Goal: Information Seeking & Learning: Find specific fact

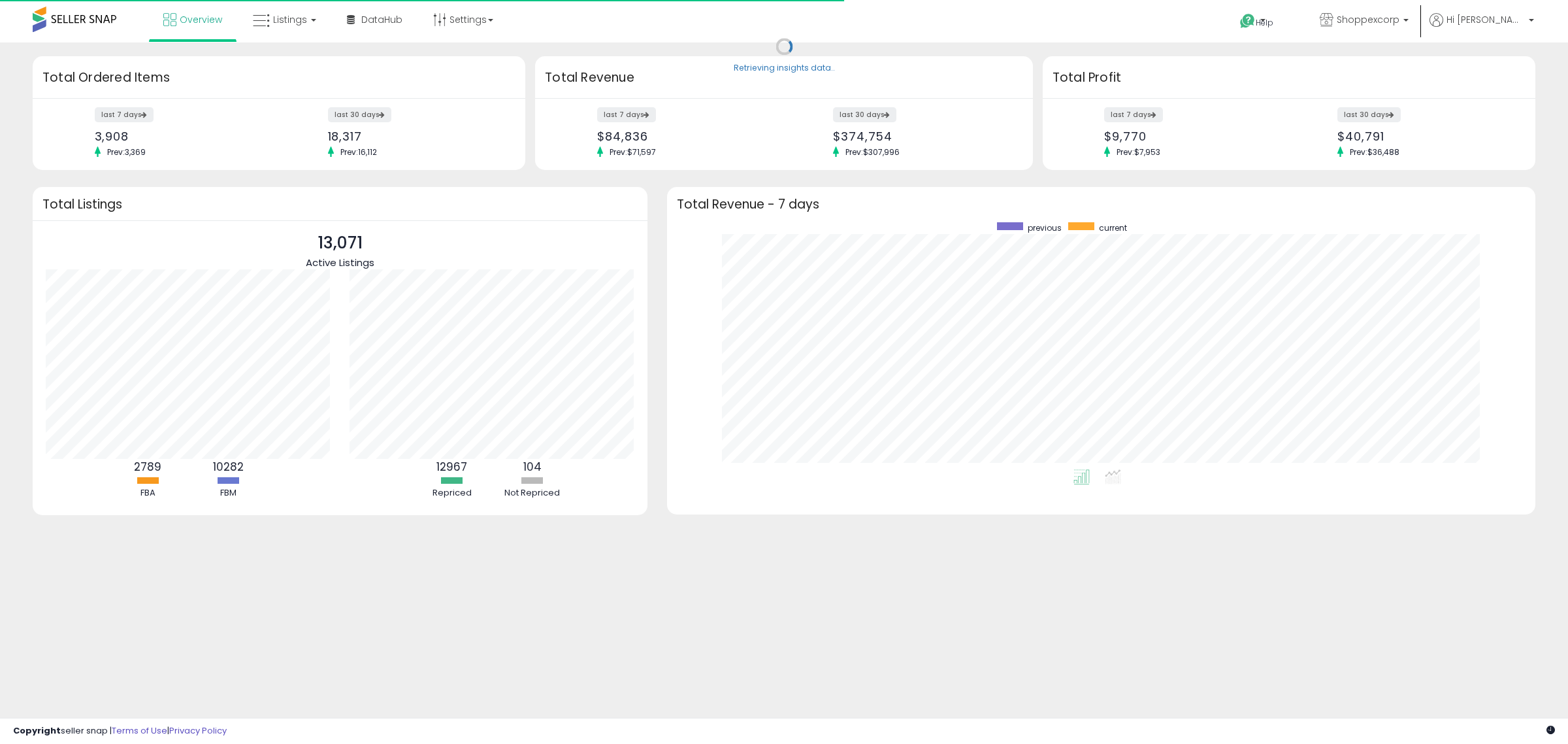
scroll to position [247, 843]
click at [292, 20] on span "Listings" at bounding box center [290, 20] width 34 height 13
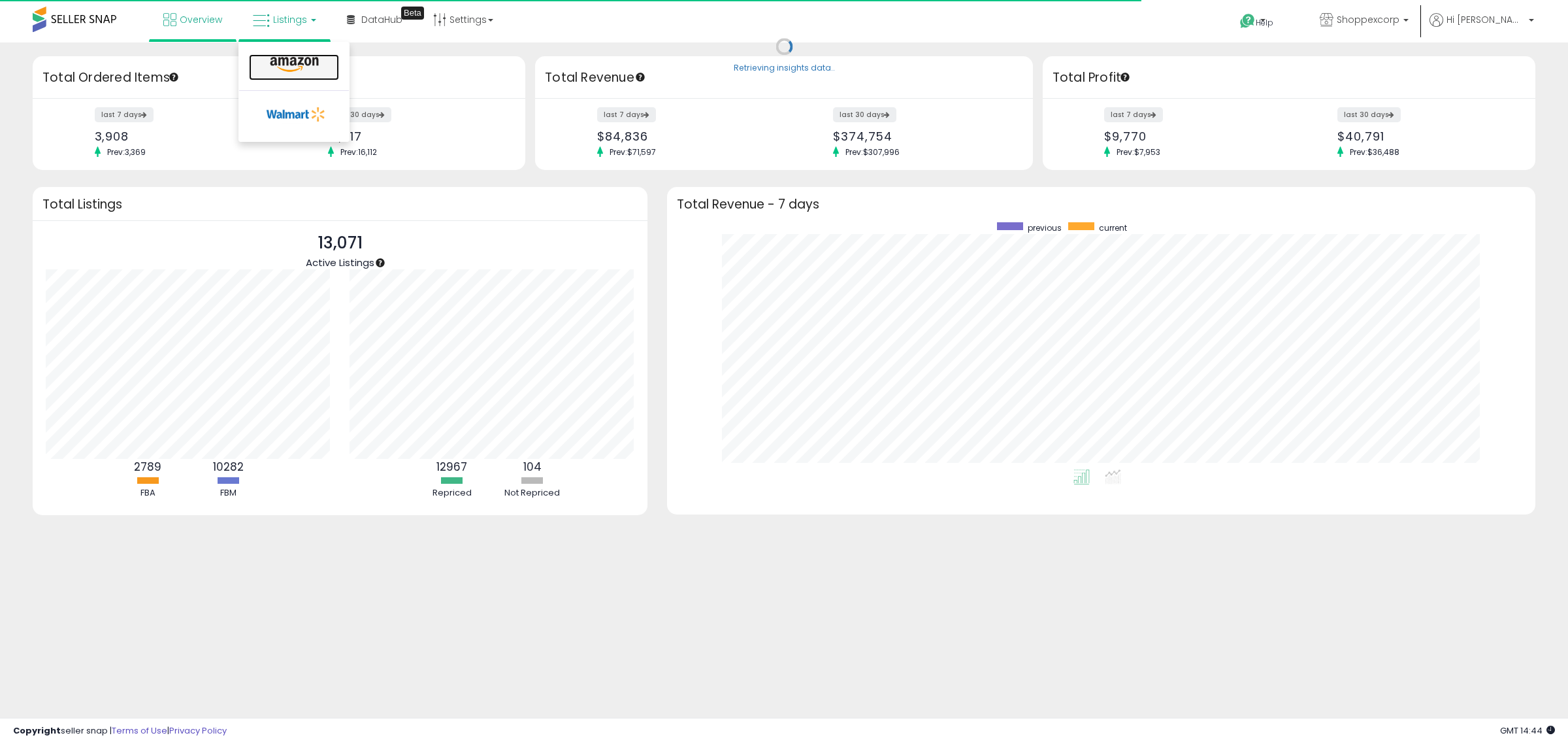
click at [308, 67] on icon at bounding box center [294, 64] width 57 height 17
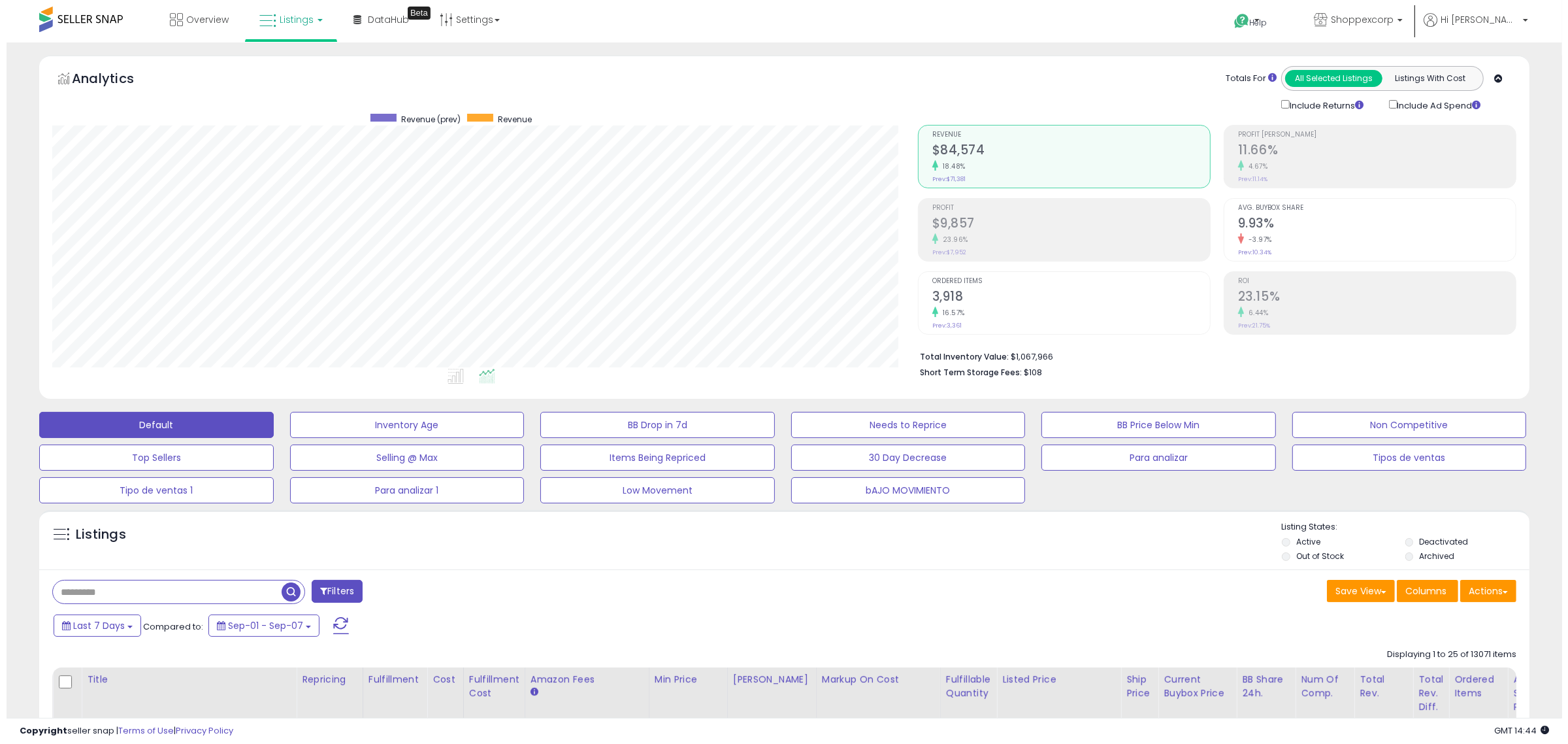
scroll to position [268, 866]
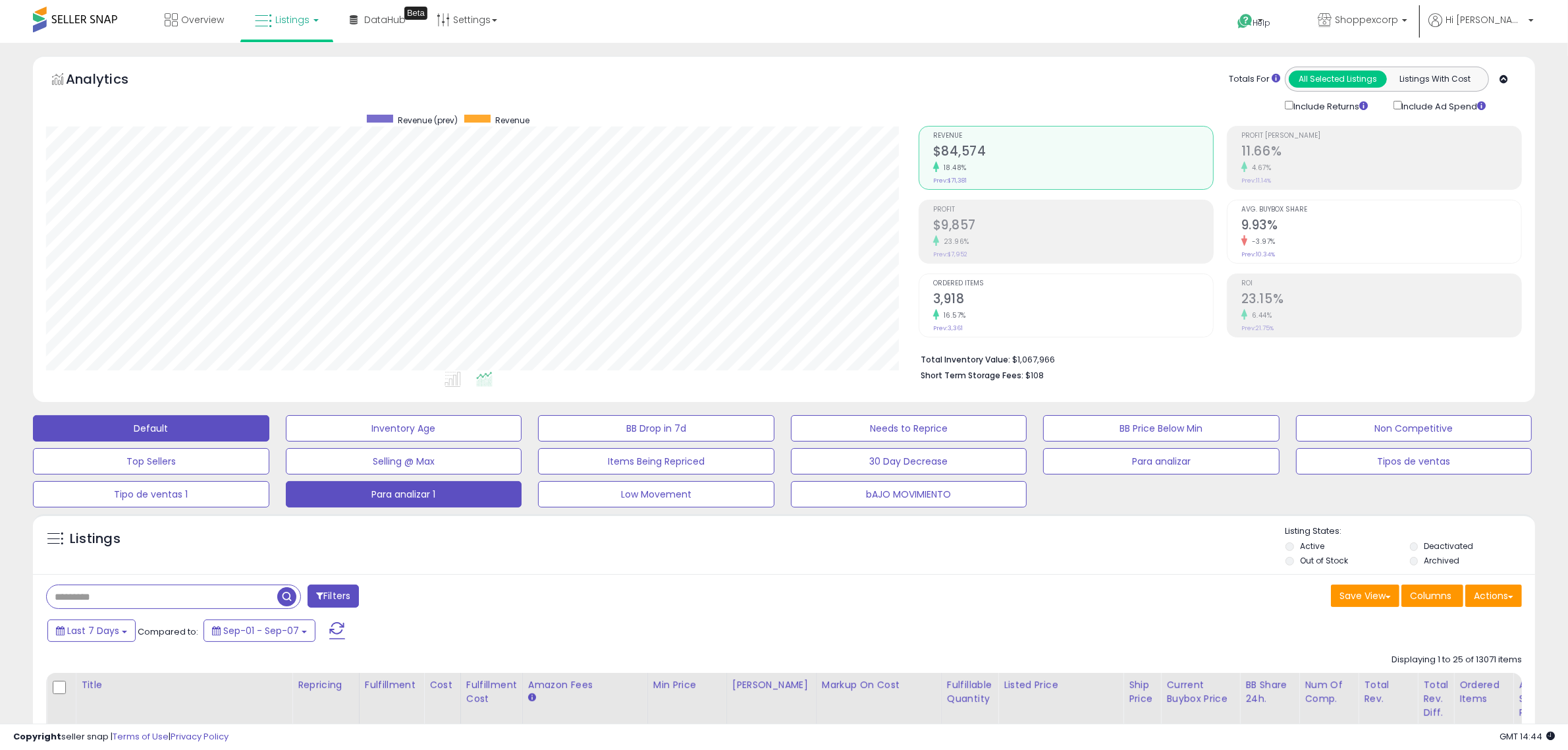
click at [454, 489] on button "Para analizar 1" at bounding box center [404, 494] width 236 height 26
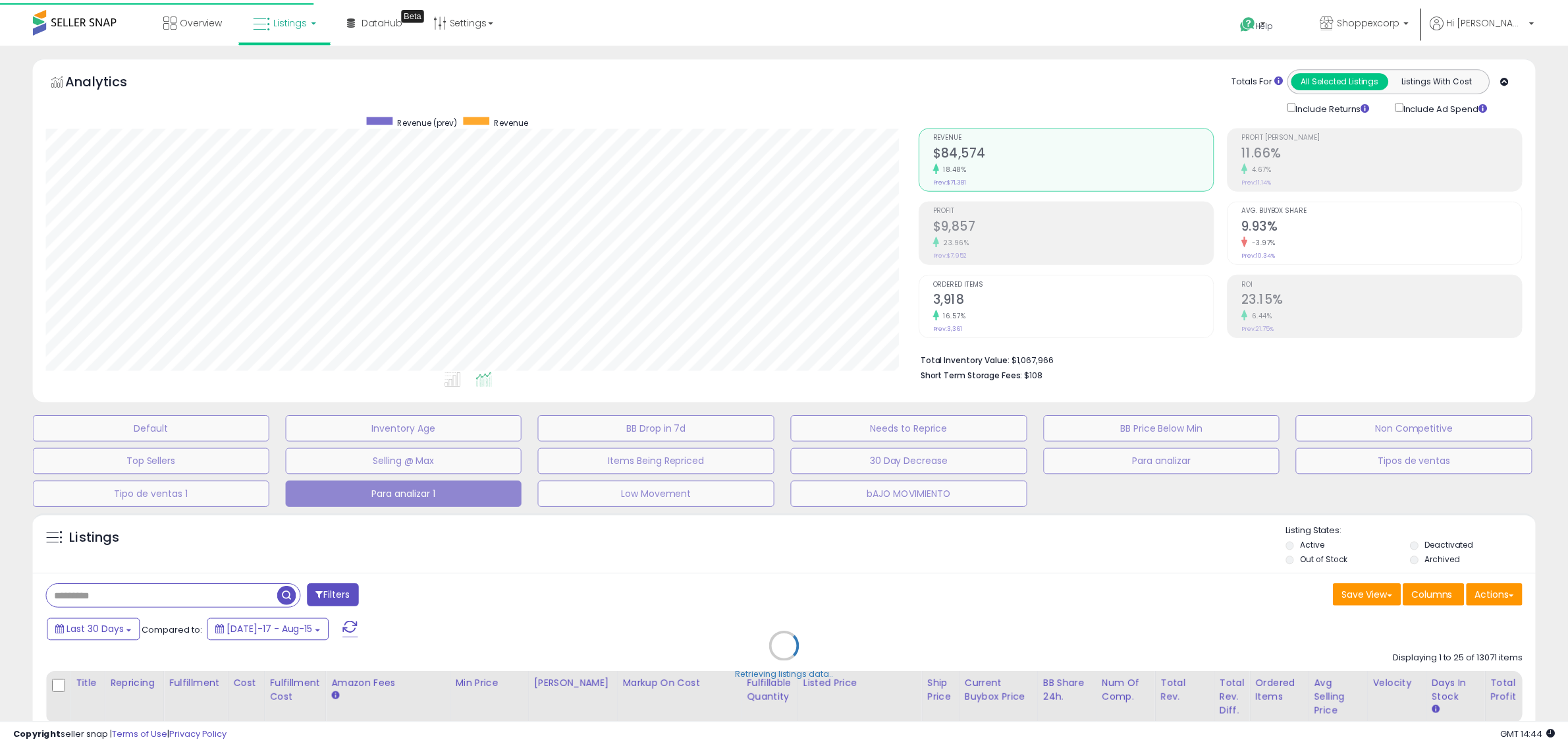
scroll to position [270, 879]
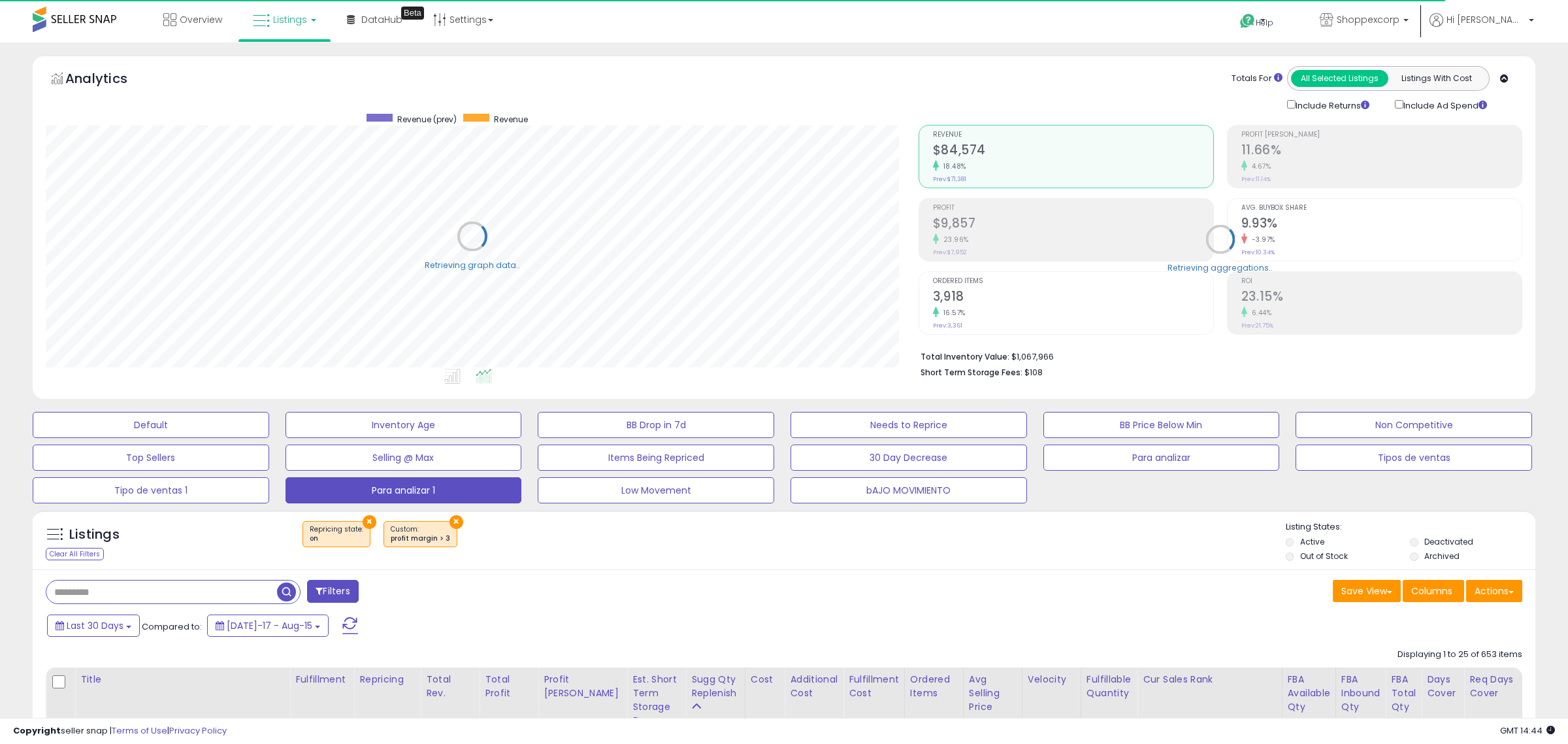
type input "***"
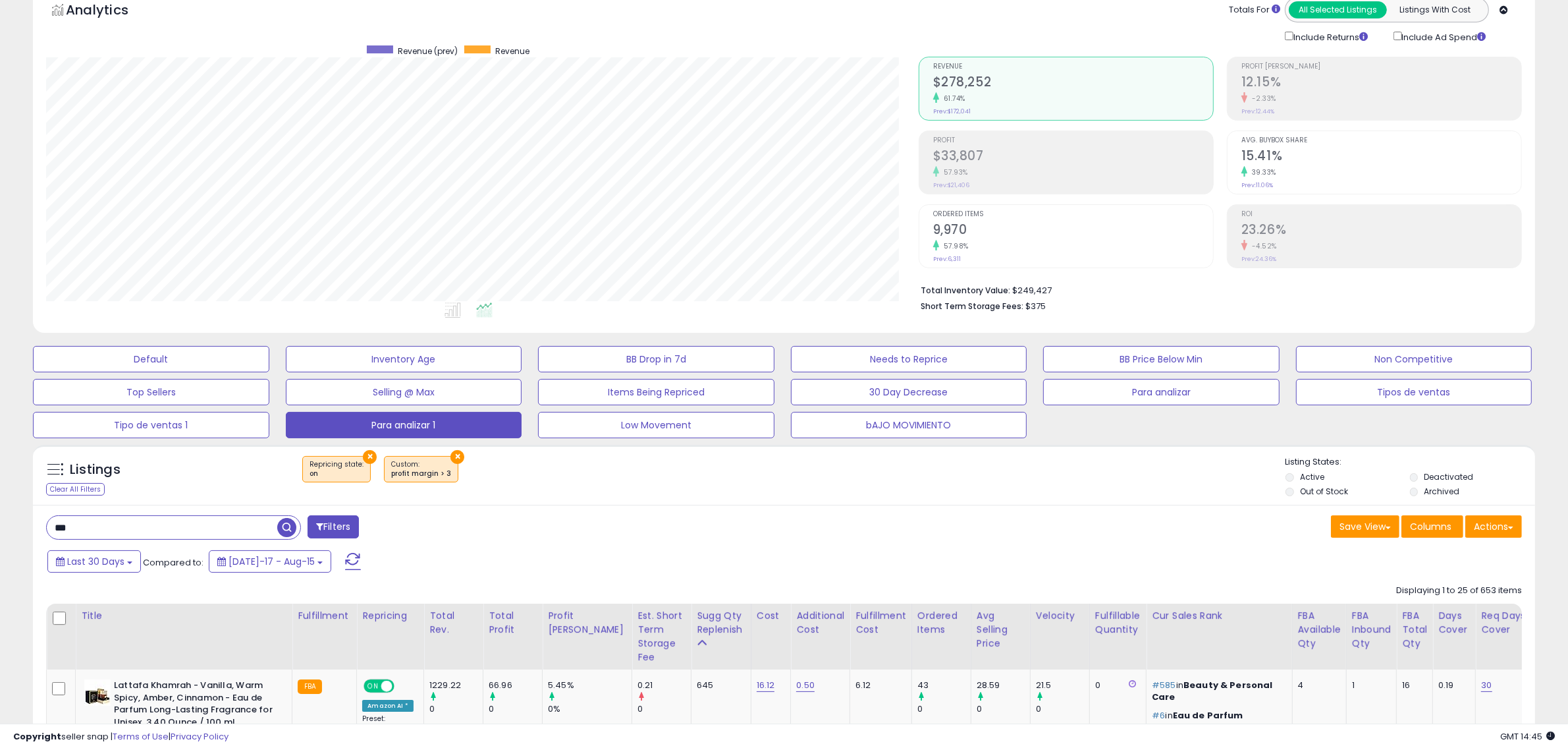
scroll to position [247, 0]
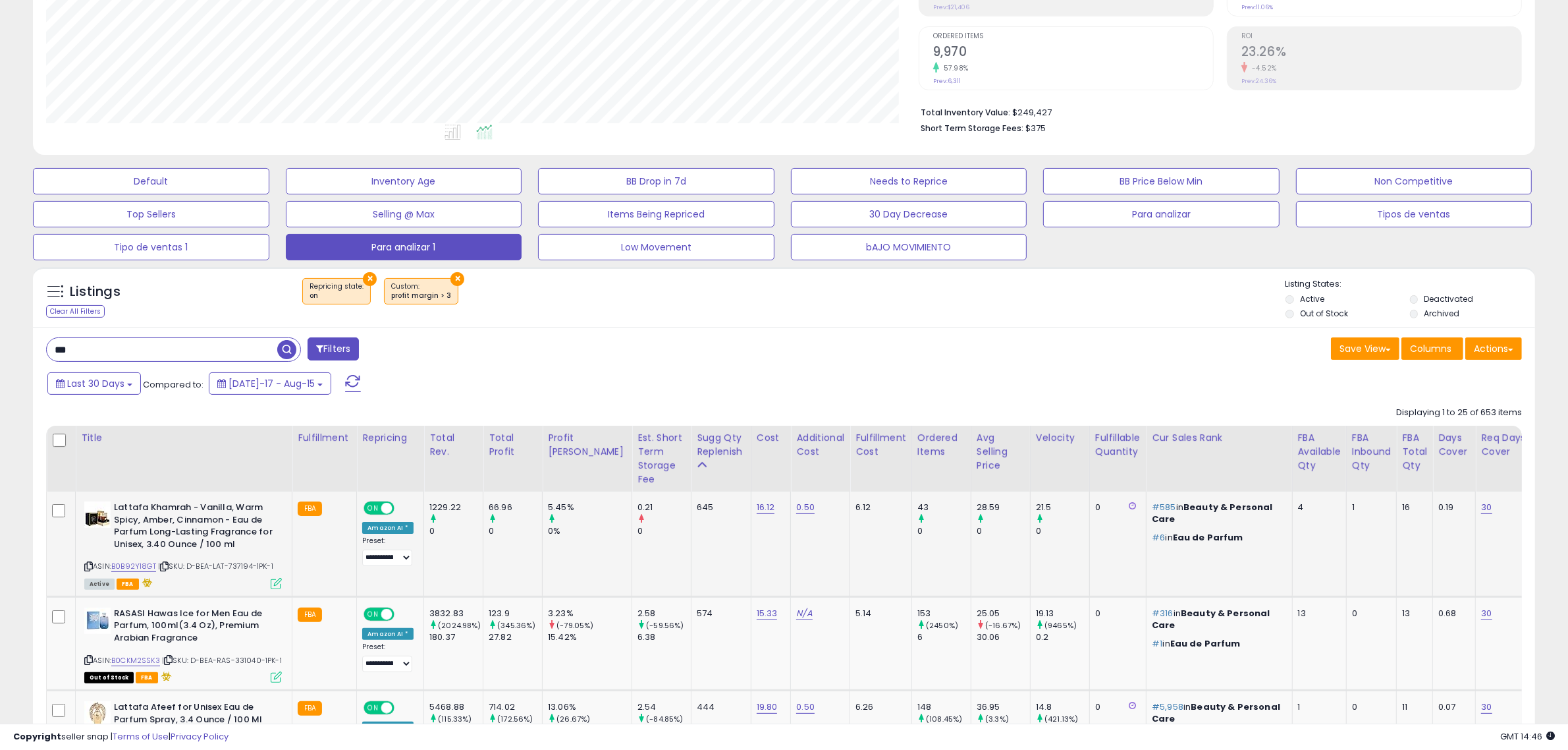
click at [238, 565] on span "| SKU: D-BEA-LAT-737194-1PK-1" at bounding box center [216, 566] width 116 height 10
copy span "737194"
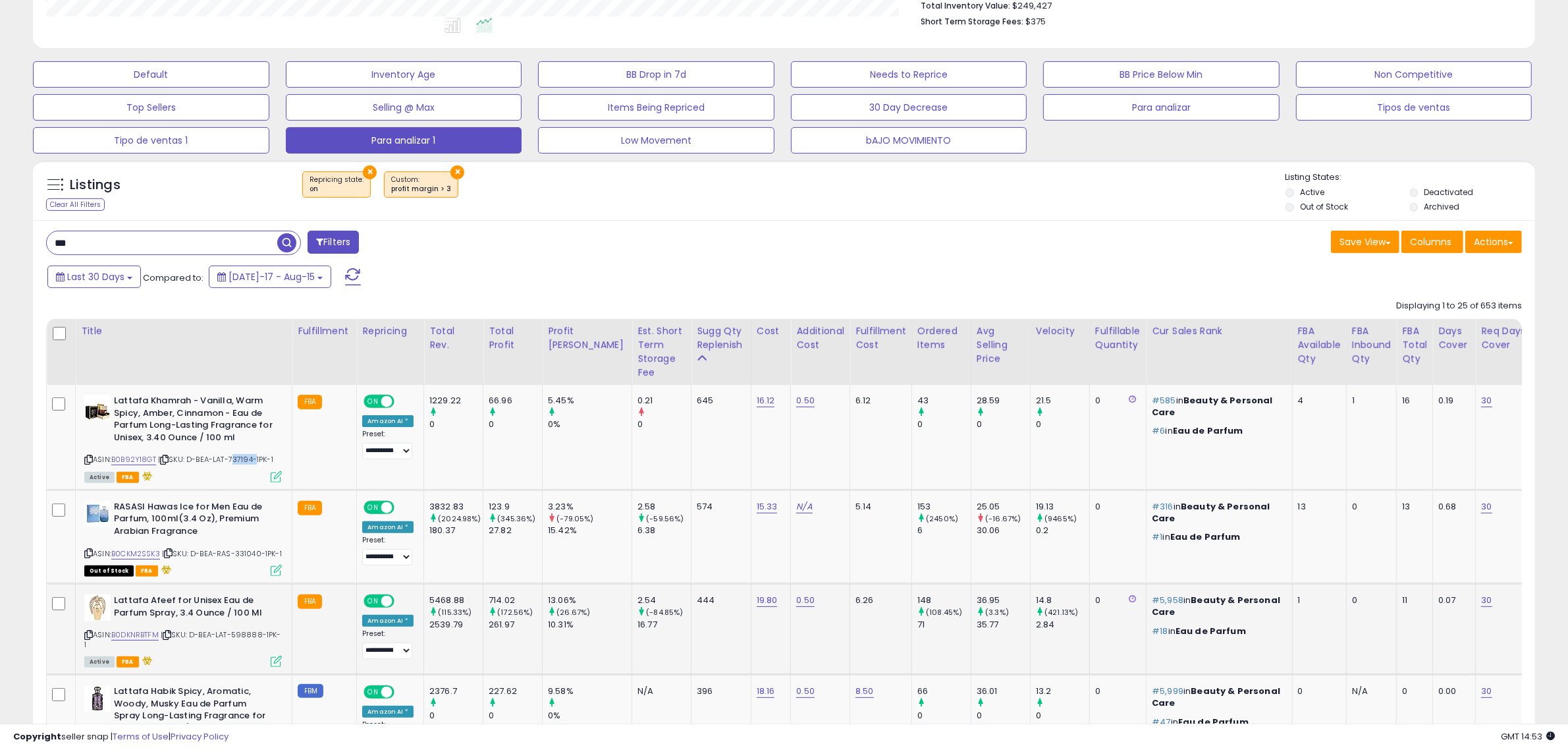
scroll to position [577, 0]
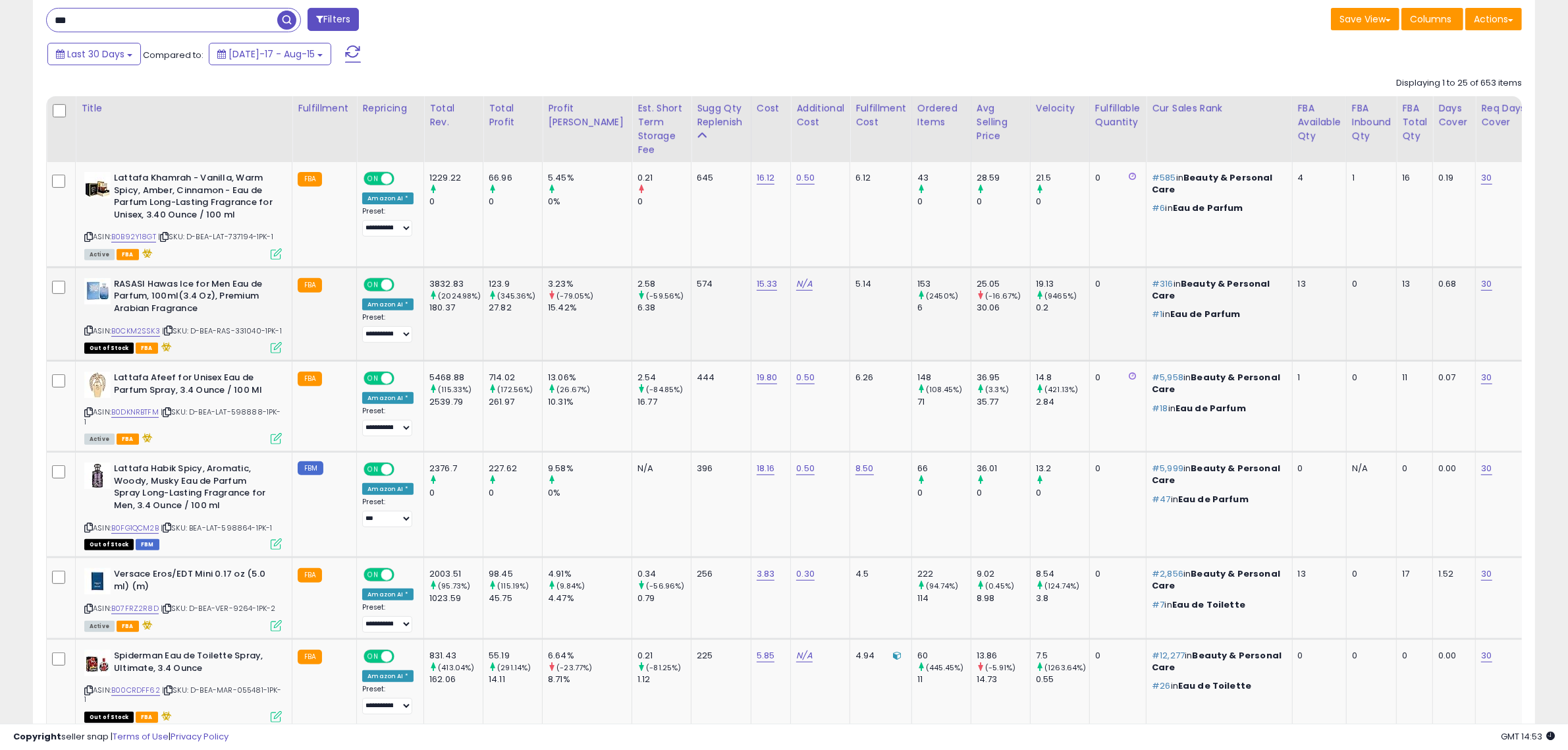
click at [249, 329] on span "| SKU: D-BEA-RAS-331040-1PK-1" at bounding box center [222, 331] width 120 height 10
copy span "331040"
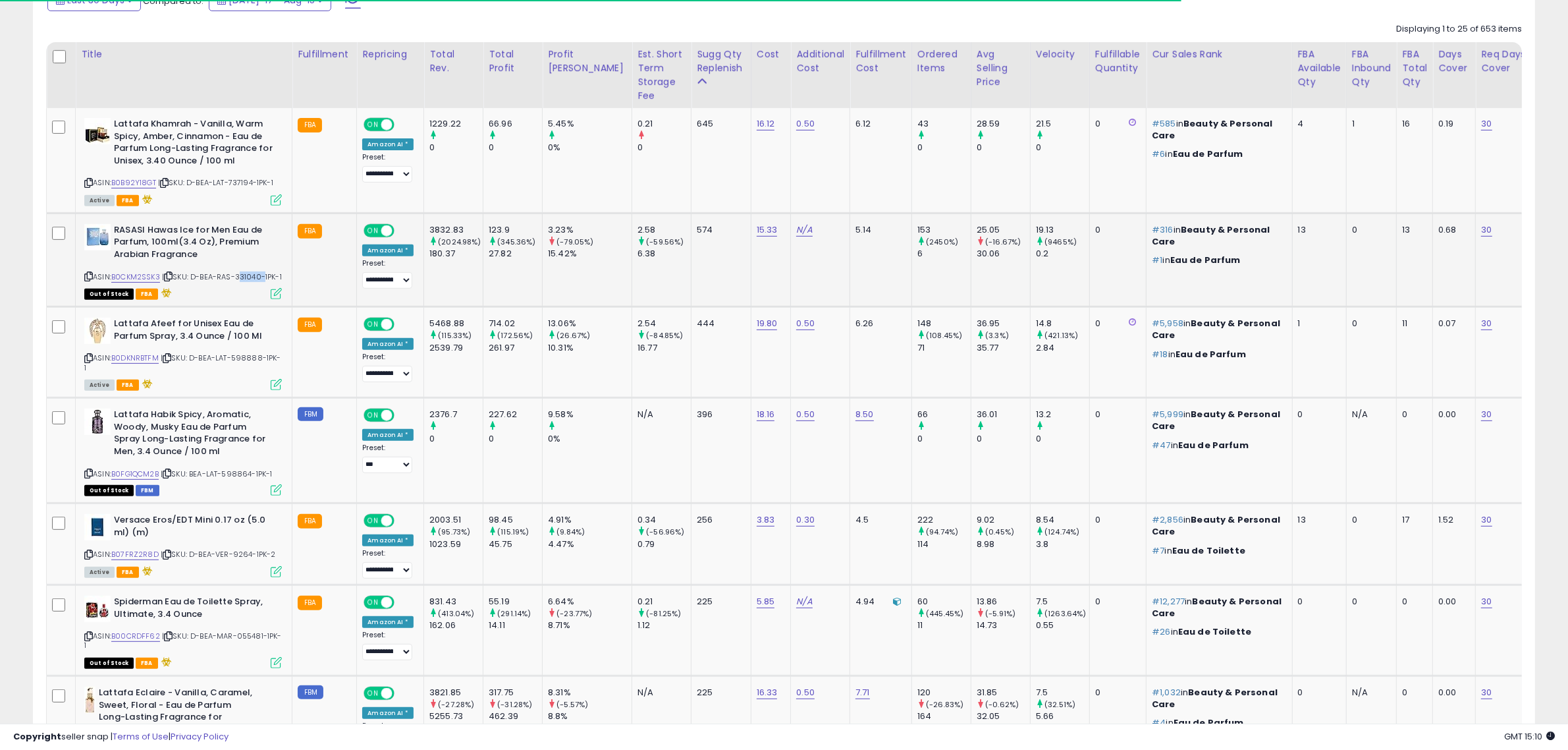
scroll to position [741, 0]
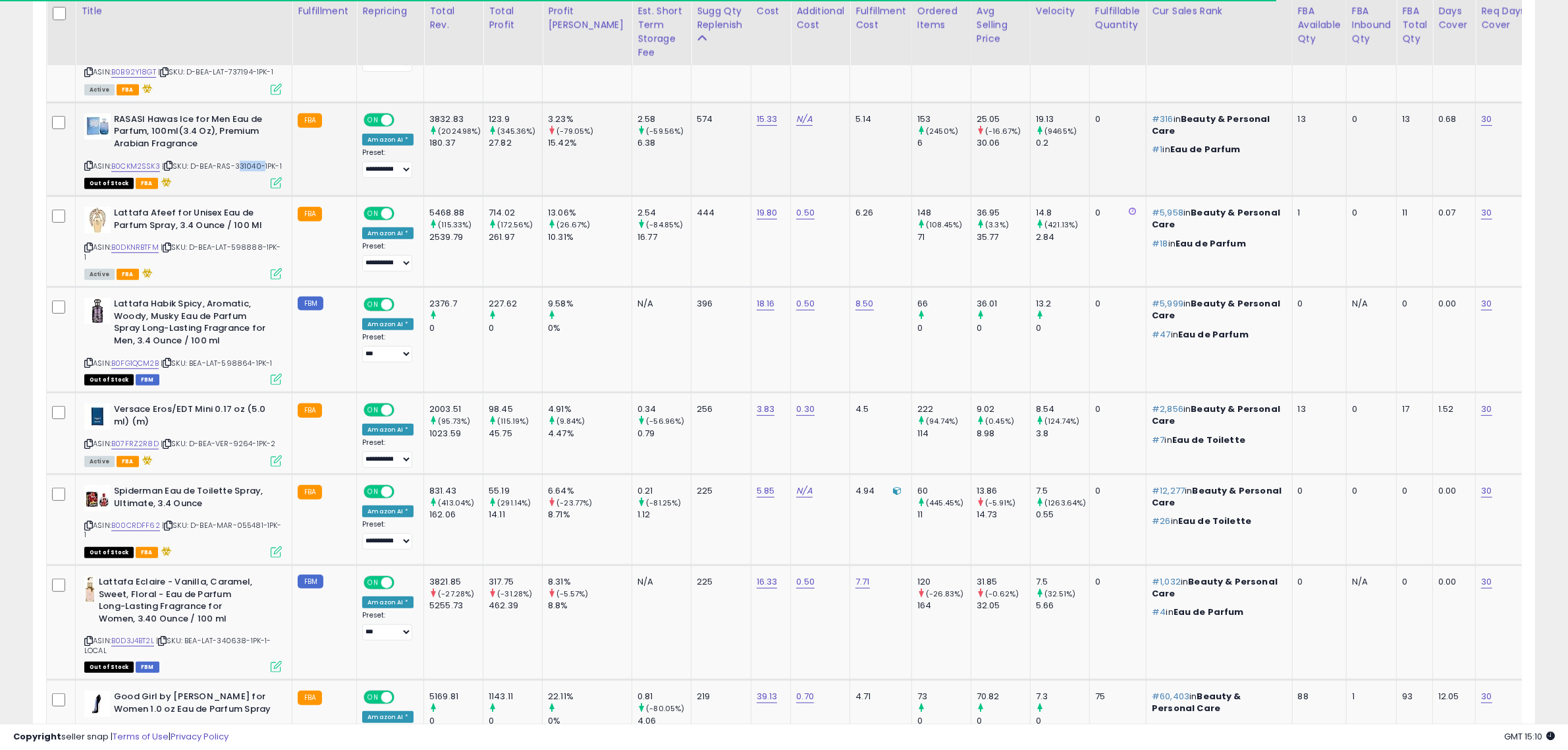
click at [245, 167] on span "| SKU: D-BEA-RAS-331040-1PK-1" at bounding box center [222, 166] width 120 height 10
copy span "331040"
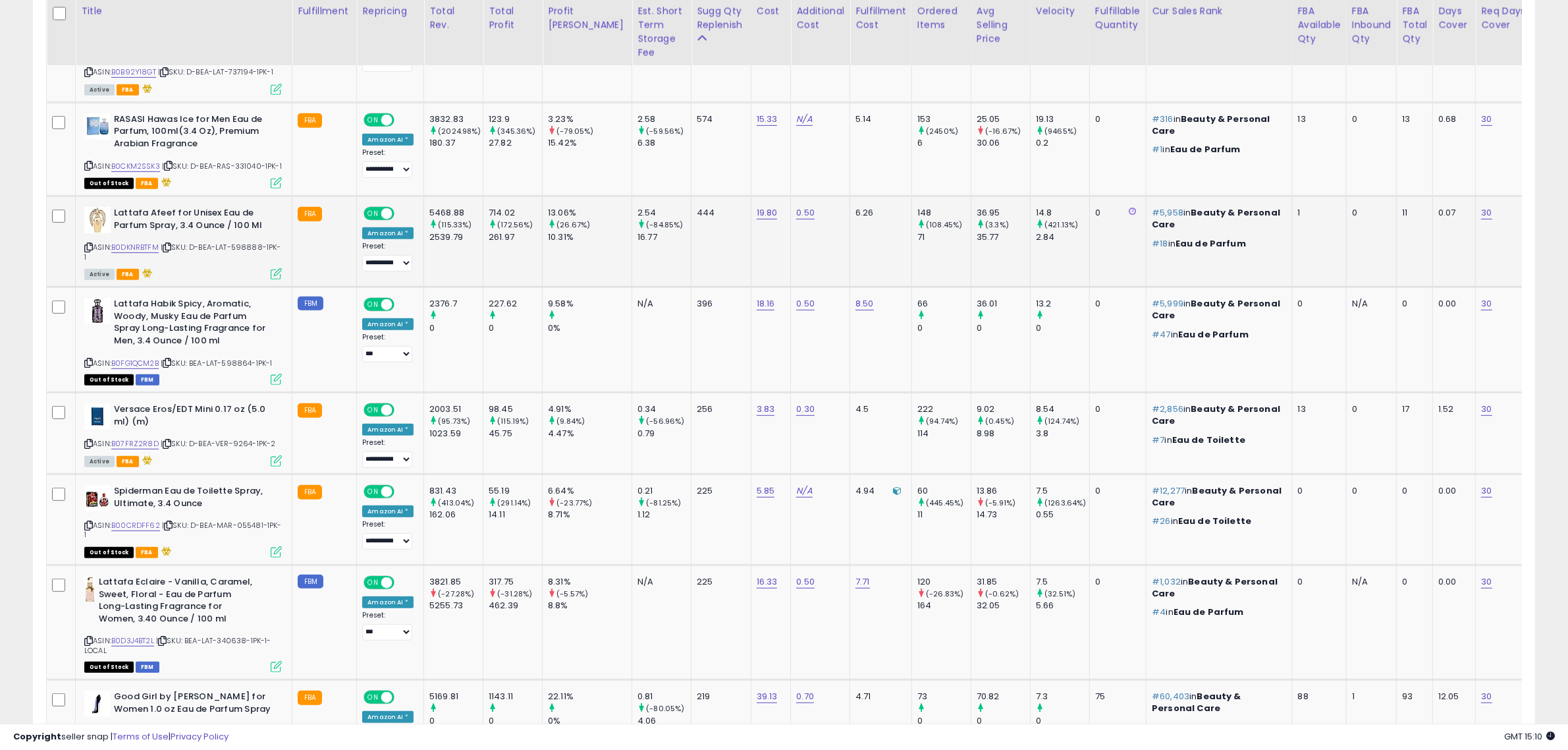
click at [237, 264] on div "ASIN: B0DKNRBTFM | SKU: D-BEA-LAT-598888-1PK-1 Active FBA" at bounding box center [183, 242] width 197 height 71
click at [247, 255] on span "| SKU: D-BEA-LAT-598888-1PK-1" at bounding box center [182, 251] width 197 height 20
copy span "598888"
click at [238, 368] on span "| SKU: BEA-LAT-598864-1PK-1" at bounding box center [216, 363] width 112 height 10
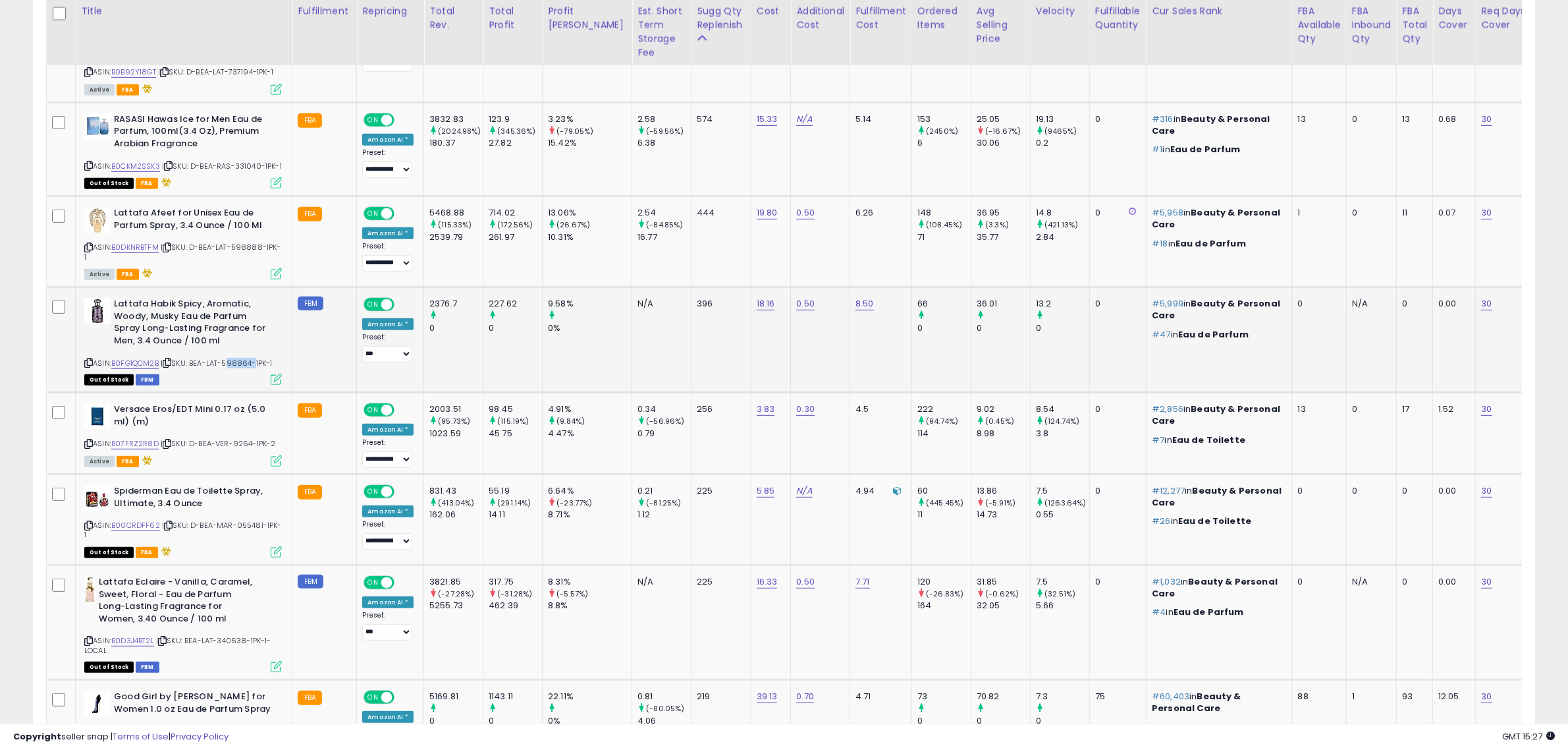
click at [238, 368] on span "| SKU: BEA-LAT-598864-1PK-1" at bounding box center [216, 363] width 112 height 10
copy span "598864"
click at [238, 446] on div "ASIN: B07FRZ2R8D | SKU: D-BEA-VER-9264-1PK-2 Active FBA" at bounding box center [183, 434] width 197 height 62
click at [247, 465] on div "ASIN: B07FRZ2R8D | SKU: D-BEA-VER-9264-1PK-2 Active FBA" at bounding box center [183, 434] width 197 height 62
click at [241, 449] on span "| SKU: D-BEA-VER-9264-1PK-2" at bounding box center [219, 443] width 116 height 10
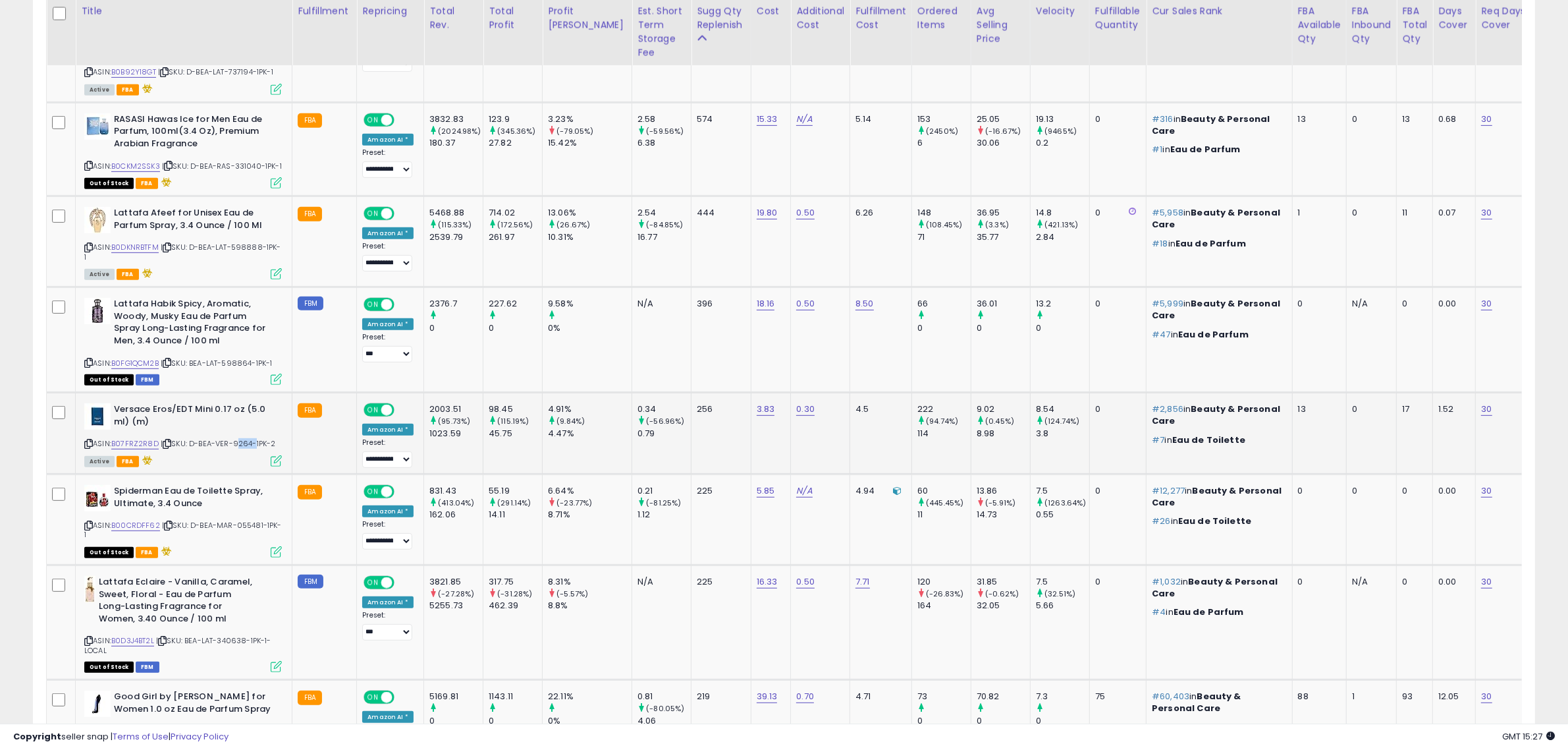
click at [241, 449] on span "| SKU: D-BEA-VER-9264-1PK-2" at bounding box center [219, 443] width 116 height 10
copy span "9264"
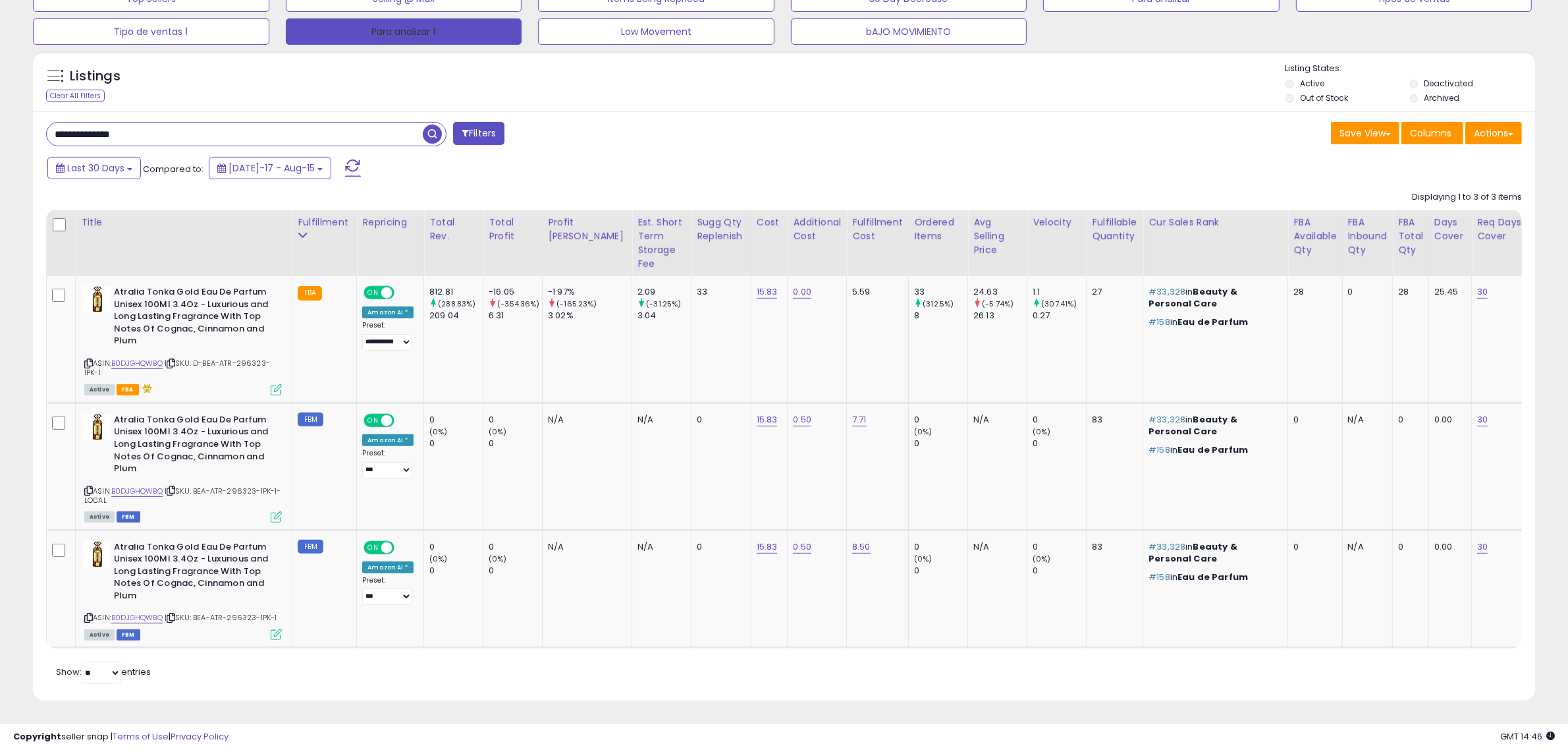
scroll to position [270, 872]
drag, startPoint x: 162, startPoint y: 140, endPoint x: 0, endPoint y: 135, distance: 162.1
click at [0, 135] on div "**********" at bounding box center [784, 165] width 1568 height 1169
paste input "text"
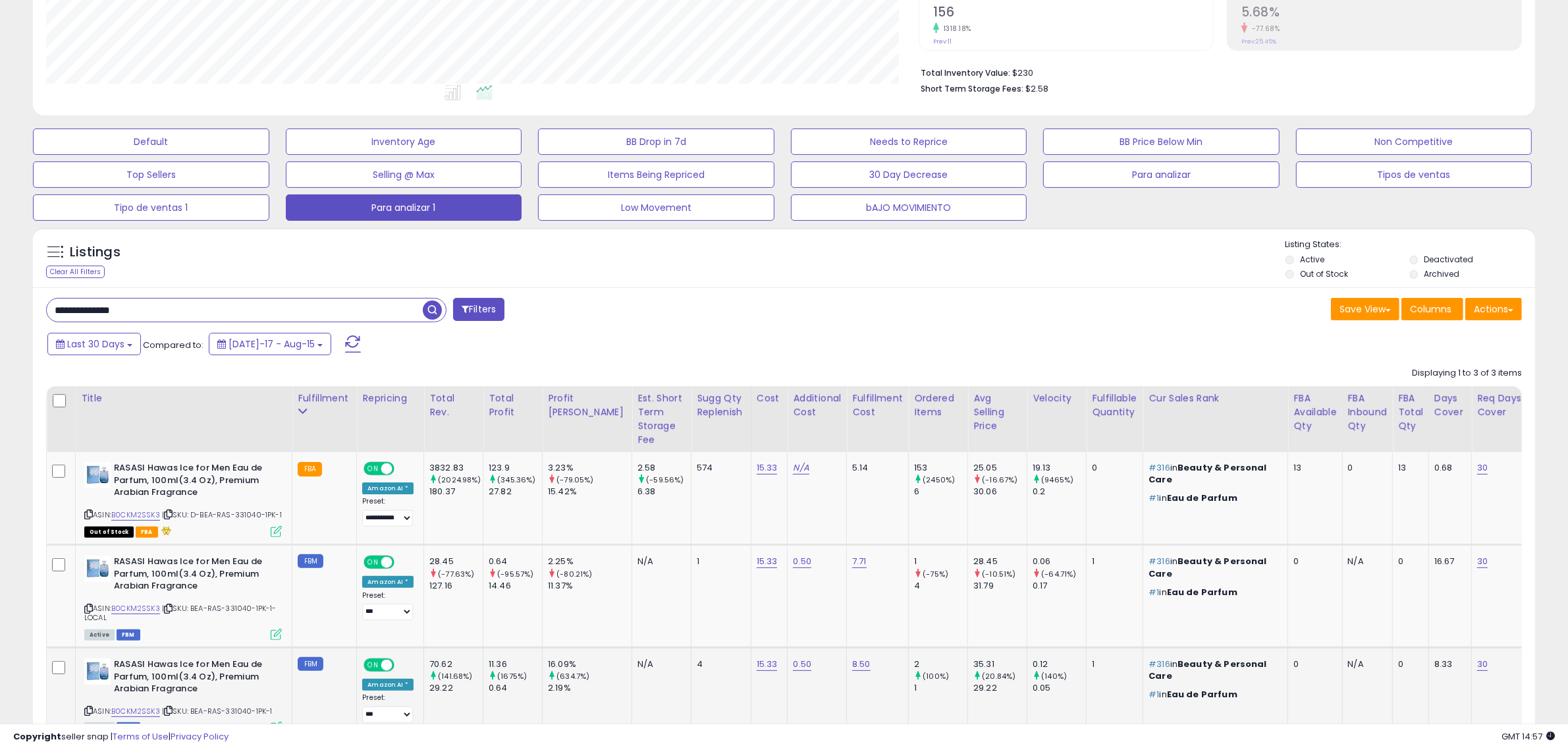
scroll to position [389, 0]
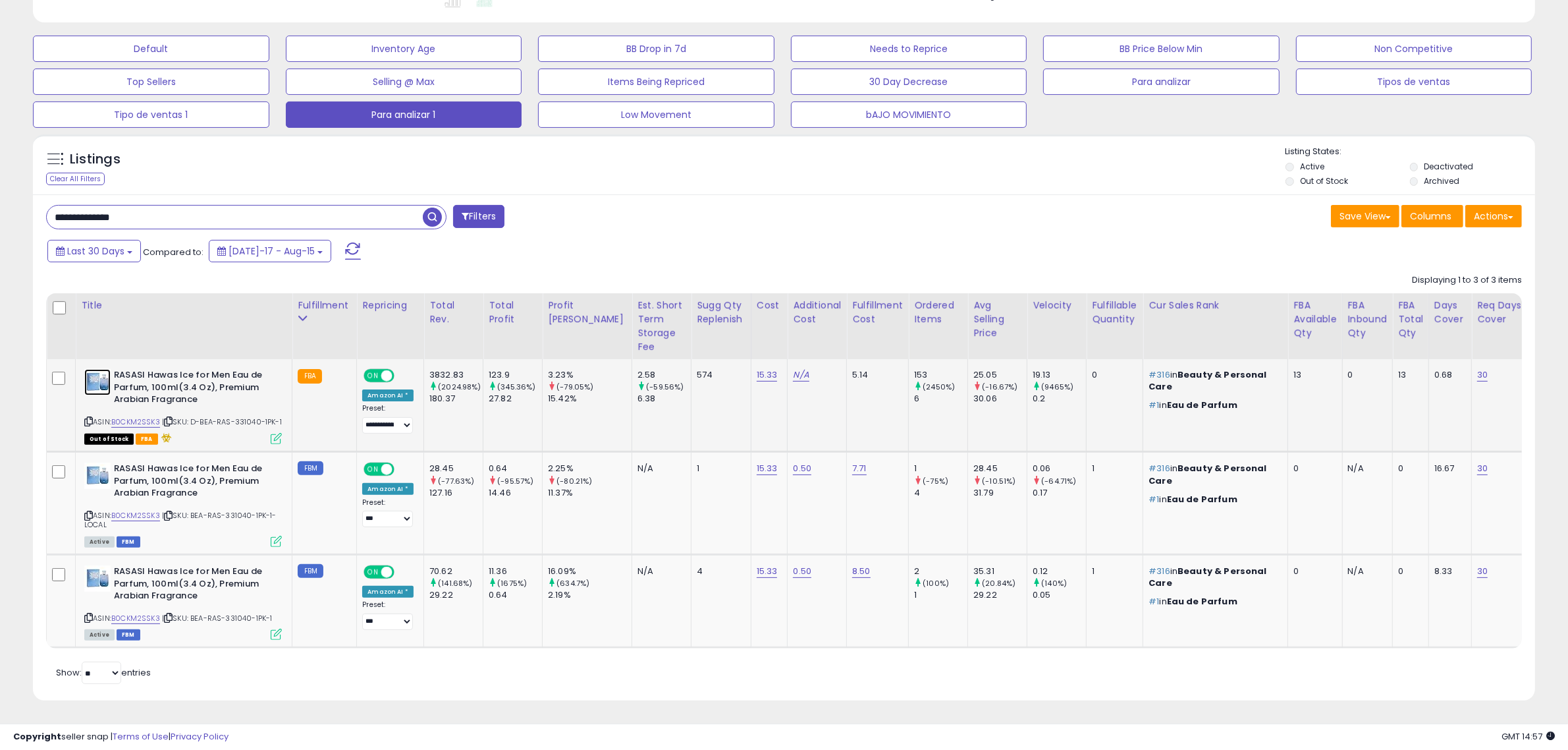
click at [92, 373] on img at bounding box center [97, 382] width 26 height 26
click at [189, 222] on div "**********" at bounding box center [784, 448] width 1502 height 506
drag, startPoint x: 200, startPoint y: 213, endPoint x: 0, endPoint y: 190, distance: 201.3
click at [0, 190] on div "**********" at bounding box center [784, 206] width 1568 height 1087
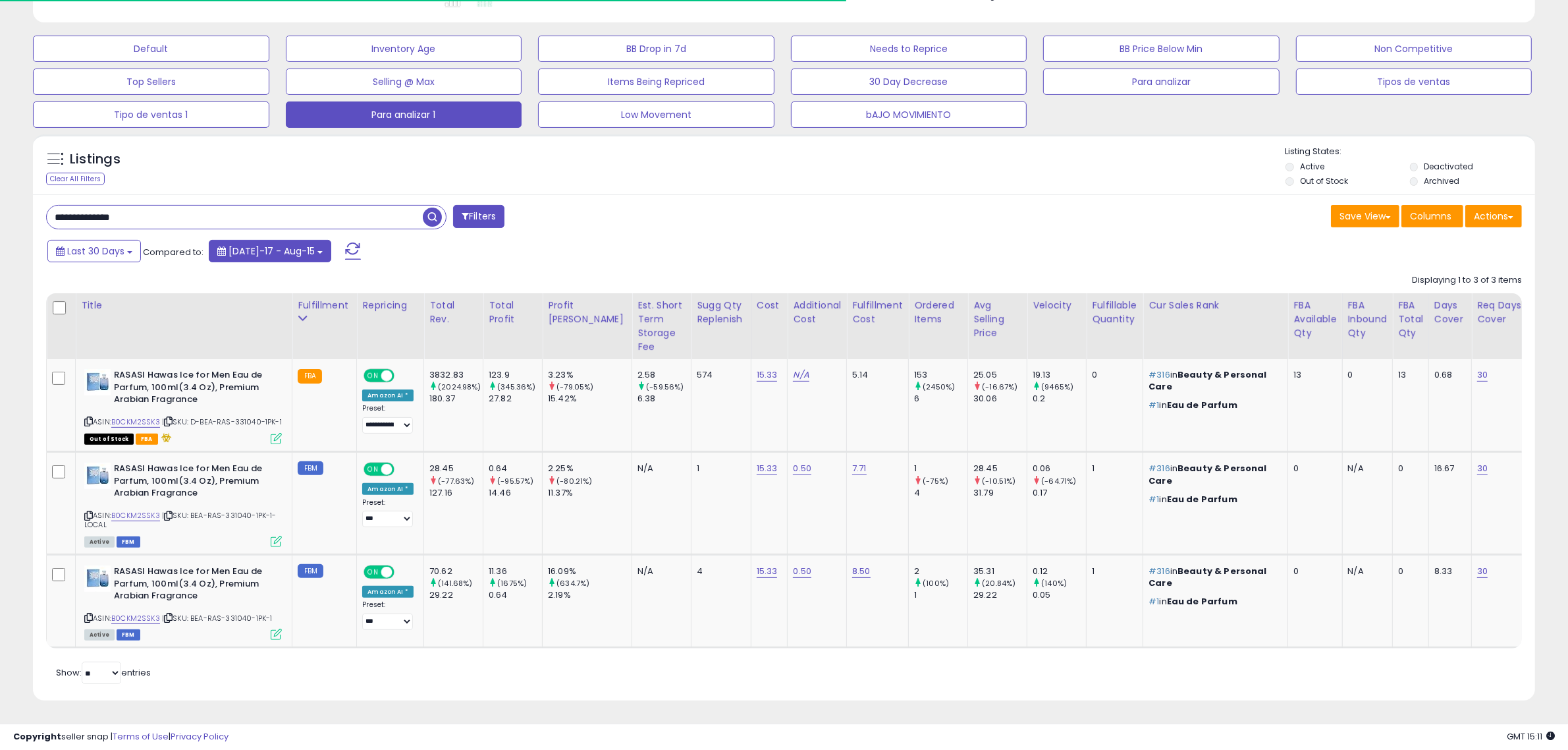
paste input "text"
type input "**********"
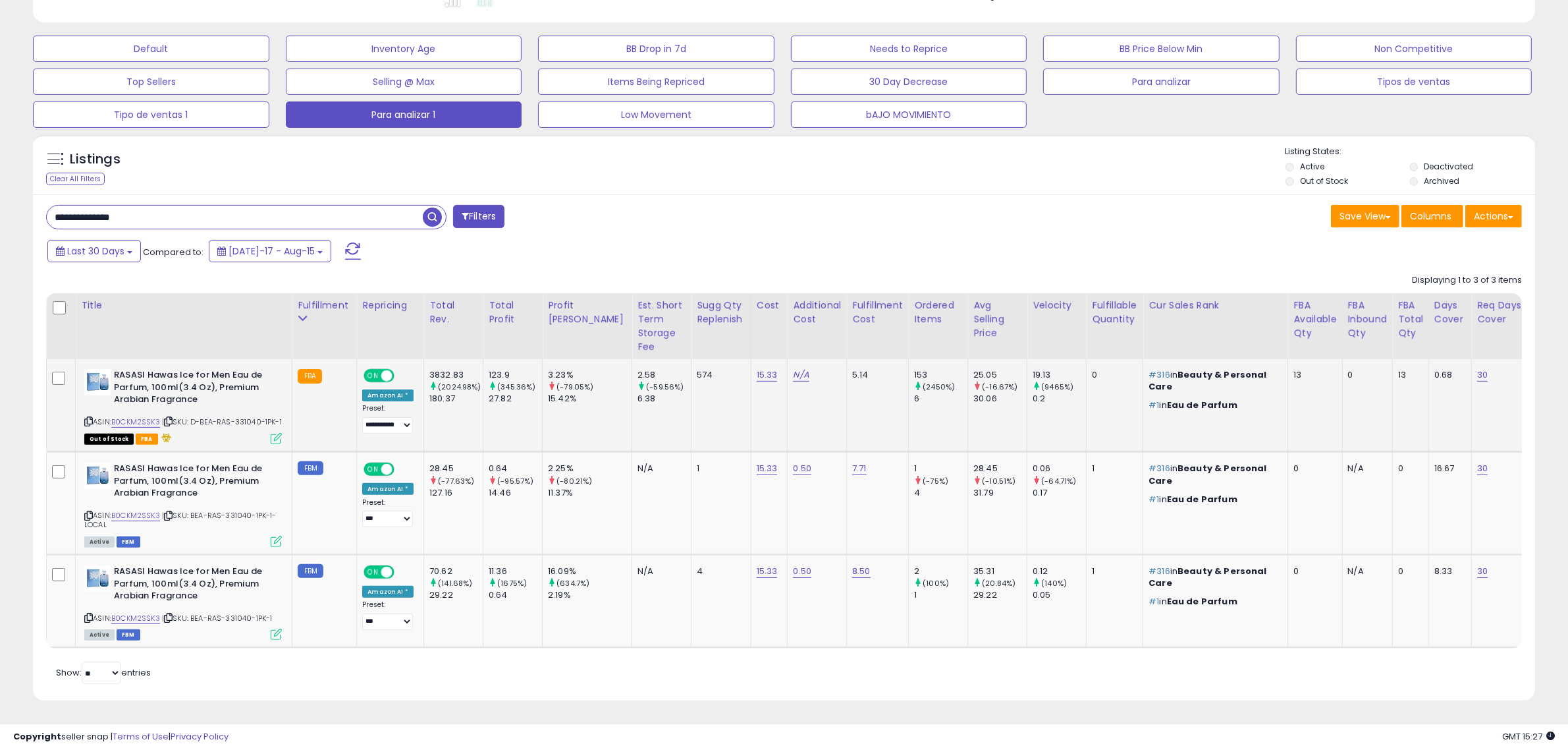
click at [241, 403] on div "ASIN: B0CKM2SSK3 | SKU: D-BEA-RAS-331040-1PK-1 Out of Stock FBA" at bounding box center [183, 405] width 197 height 74
drag, startPoint x: 241, startPoint y: 403, endPoint x: 252, endPoint y: 416, distance: 17.0
click at [242, 403] on div "ASIN: B0CKM2SSK3 | SKU: D-BEA-RAS-331040-1PK-1 Out of Stock FBA" at bounding box center [183, 405] width 197 height 74
copy span "331040"
